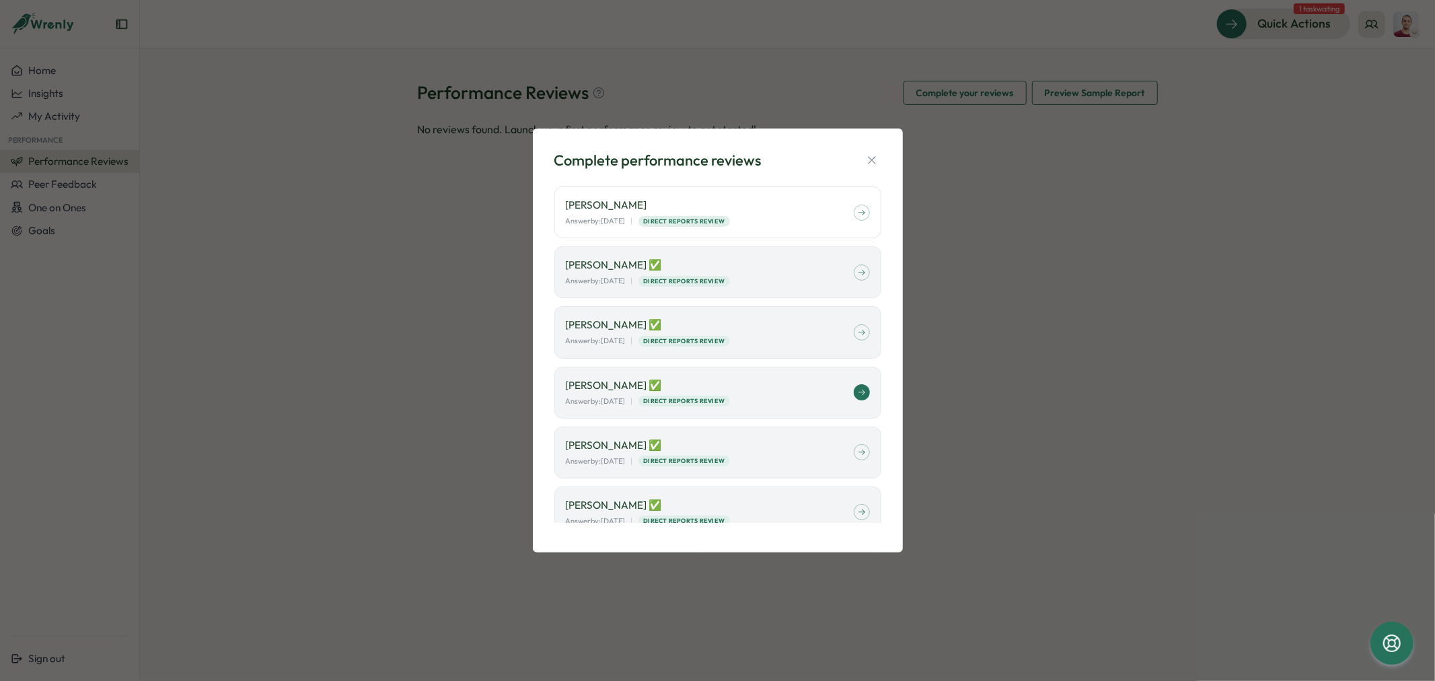
click at [859, 391] on icon at bounding box center [862, 392] width 7 height 5
